Goal: Task Accomplishment & Management: Manage account settings

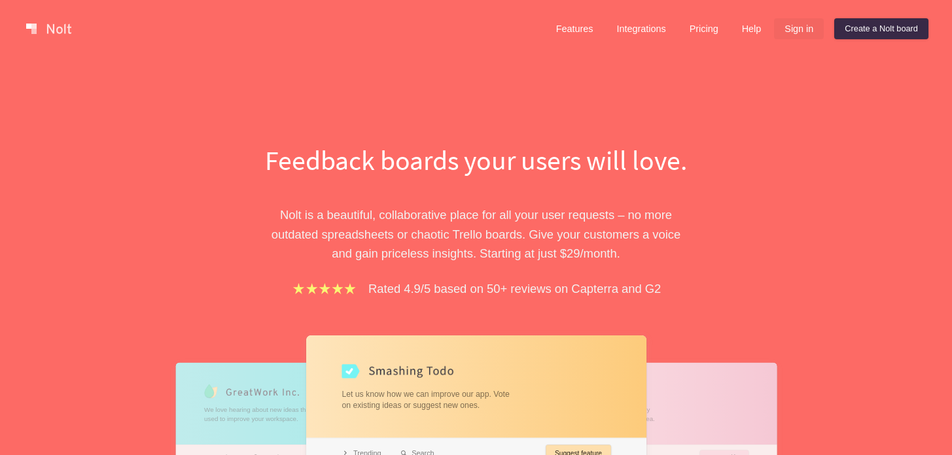
click at [814, 22] on link "Sign in" at bounding box center [799, 28] width 50 height 21
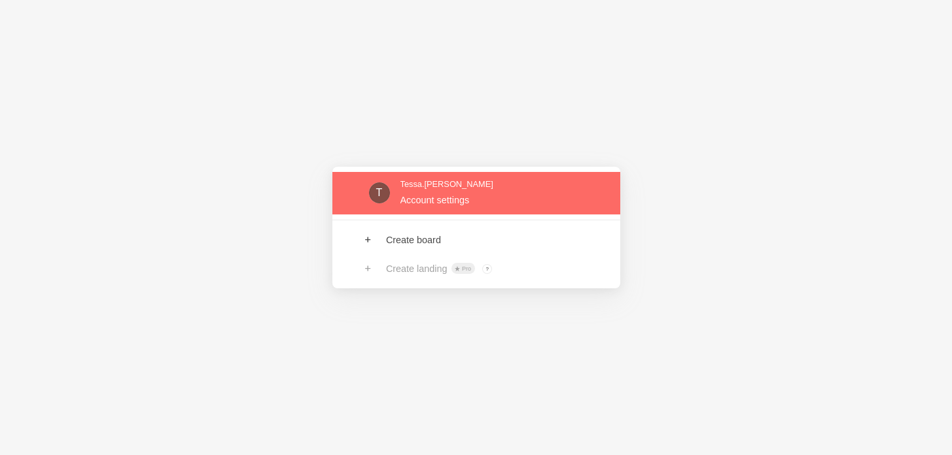
click at [408, 184] on link at bounding box center [476, 193] width 288 height 43
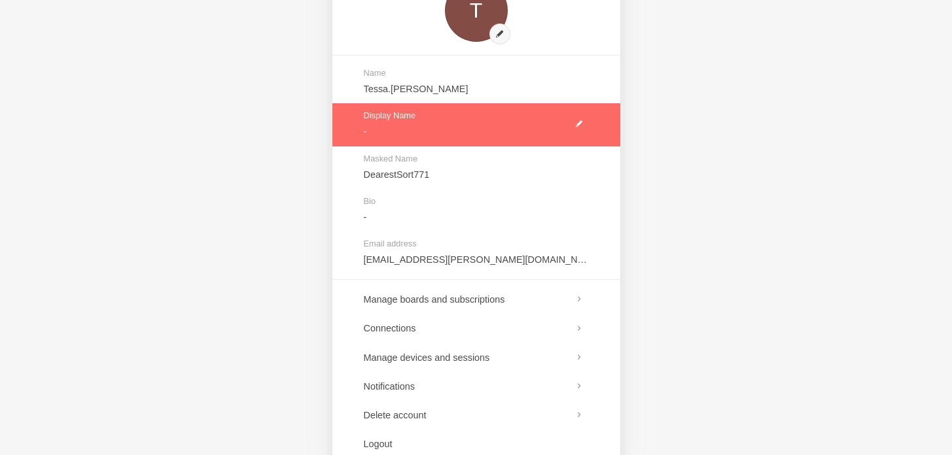
scroll to position [116, 0]
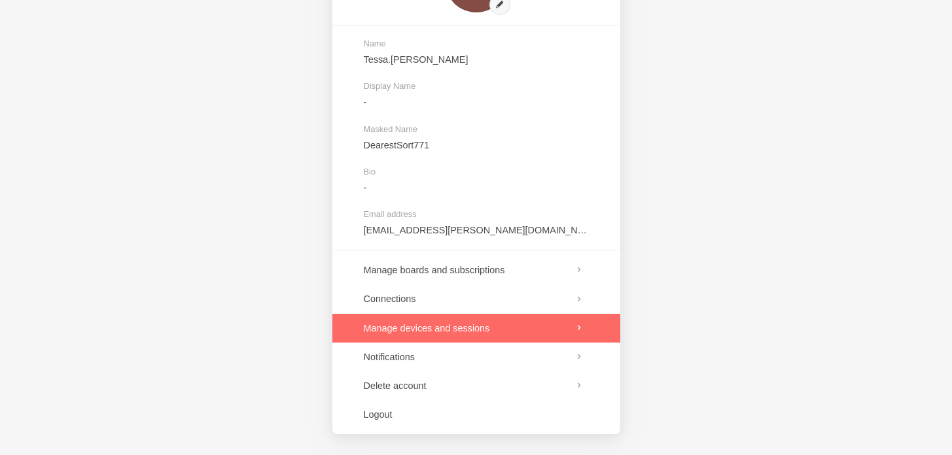
click at [404, 326] on link at bounding box center [476, 328] width 288 height 29
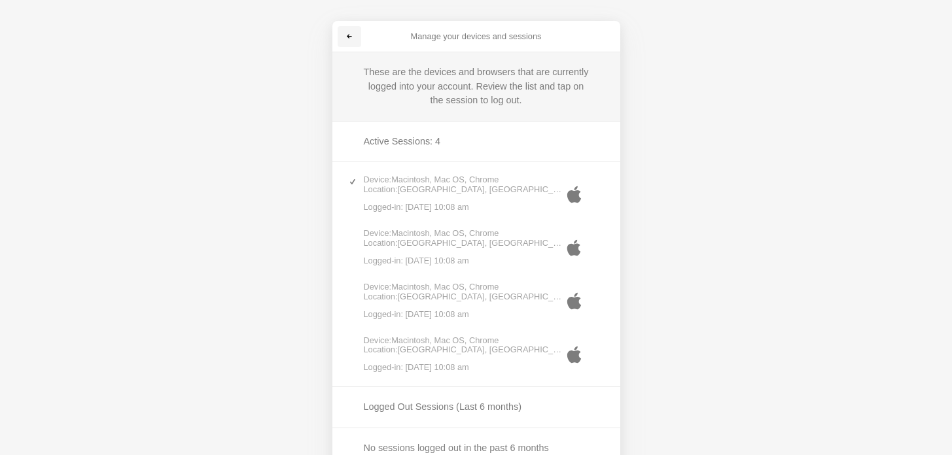
click at [342, 34] on link at bounding box center [349, 36] width 24 height 21
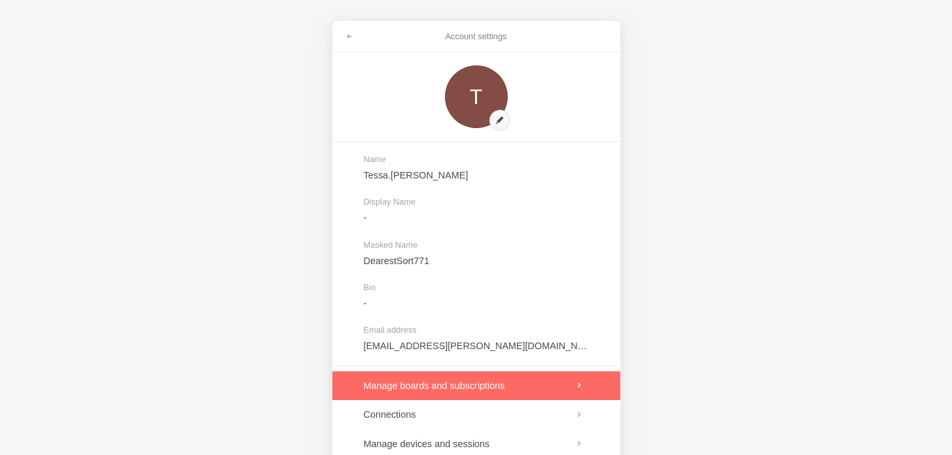
click at [409, 379] on link at bounding box center [476, 385] width 288 height 29
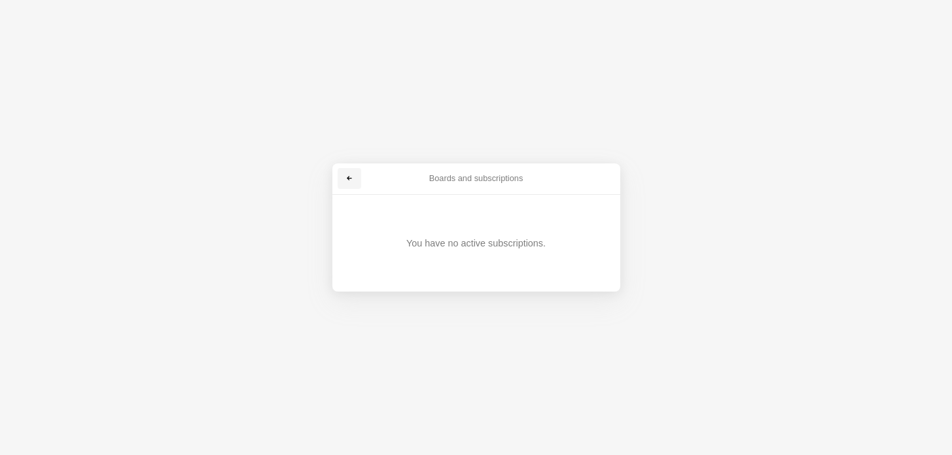
click at [350, 171] on link at bounding box center [349, 178] width 24 height 21
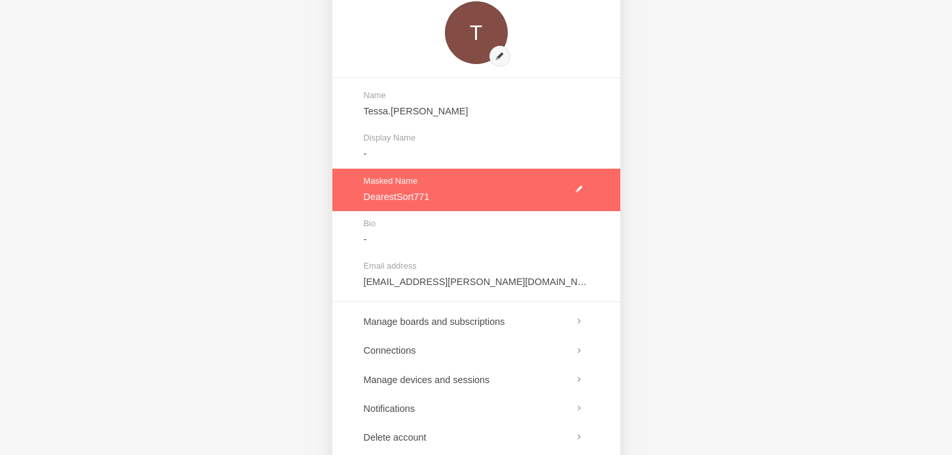
scroll to position [116, 0]
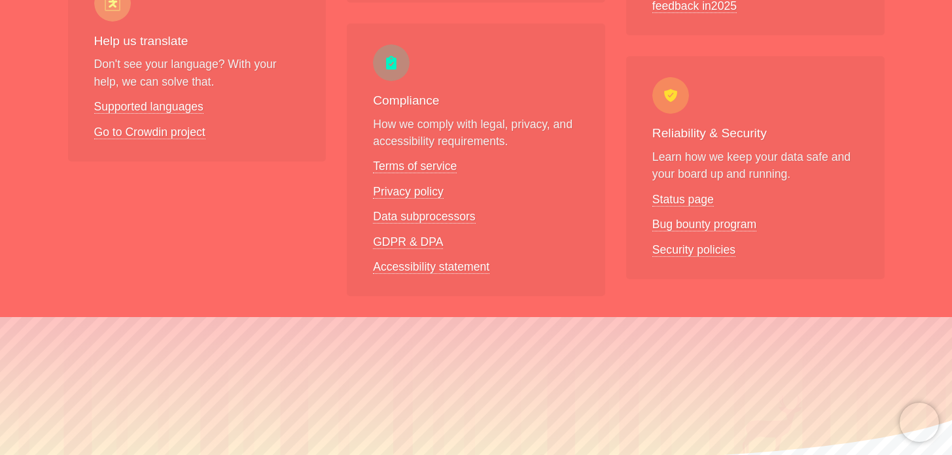
scroll to position [1124, 0]
